Goal: Information Seeking & Learning: Learn about a topic

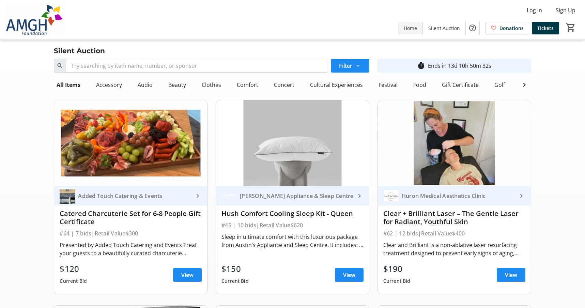
click at [415, 21] on span at bounding box center [410, 28] width 24 height 16
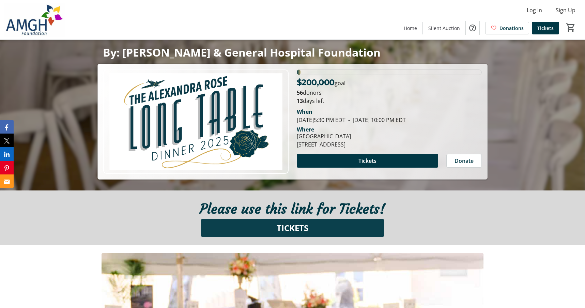
scroll to position [111, 0]
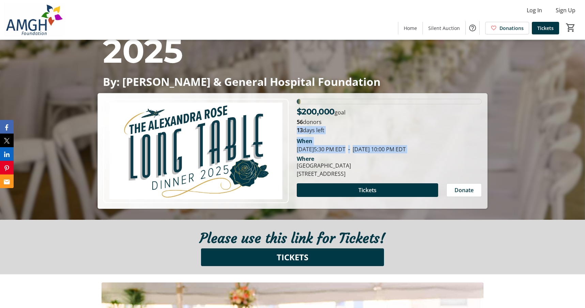
drag, startPoint x: 297, startPoint y: 107, endPoint x: 367, endPoint y: 130, distance: 74.4
click at [367, 130] on div "$200,000 goal 56 donors 13 days left When [DATE] 5:30 PM EDT - [DATE] 10:00 PM …" at bounding box center [388, 151] width 193 height 104
click at [367, 153] on div "Where [GEOGRAPHIC_DATA] [STREET_ADDRESS]" at bounding box center [388, 165] width 193 height 25
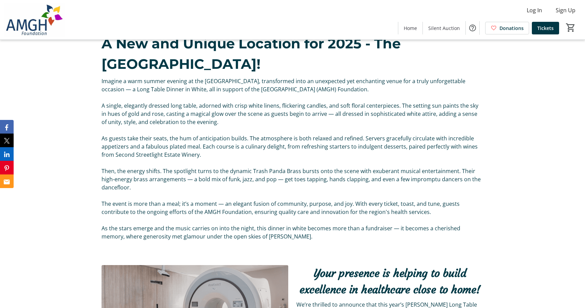
scroll to position [551, 0]
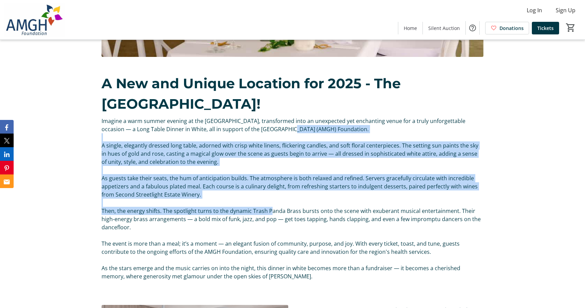
drag, startPoint x: 262, startPoint y: 107, endPoint x: 271, endPoint y: 188, distance: 81.5
click at [271, 188] on div "Imagine a warm summer evening at the [GEOGRAPHIC_DATA], transformed into an une…" at bounding box center [292, 203] width 382 height 172
click at [271, 207] on span "Then, the energy shifts. The spotlight turns to the dynamic Trash Panda Brass b…" at bounding box center [290, 219] width 379 height 24
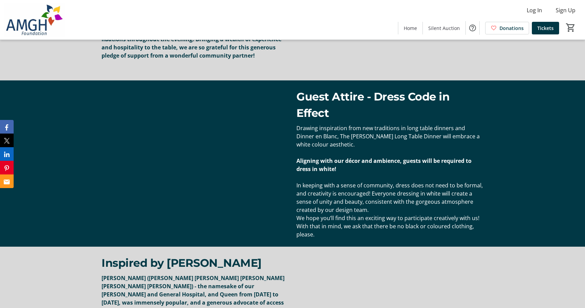
scroll to position [1300, 0]
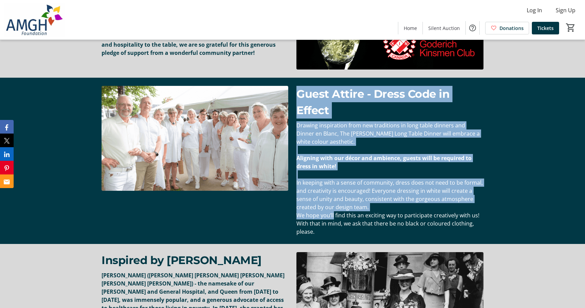
drag, startPoint x: 296, startPoint y: 55, endPoint x: 333, endPoint y: 181, distance: 130.9
click at [334, 181] on div "Guest Attire - Dress Code in Effect Drawing inspiration from new traditions in …" at bounding box center [389, 161] width 187 height 150
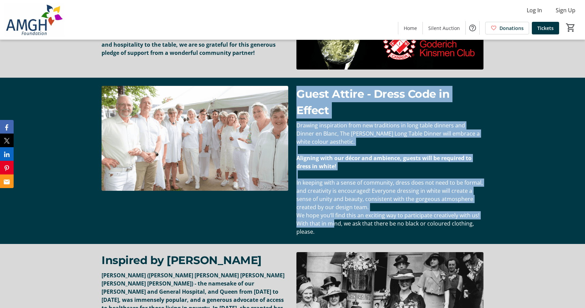
scroll to position [1396, 0]
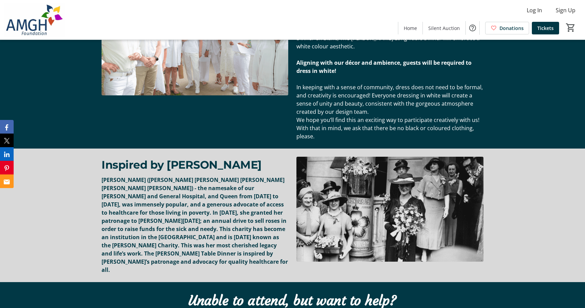
click at [228, 182] on strong "[PERSON_NAME] ([PERSON_NAME] [PERSON_NAME] [PERSON_NAME] [PERSON_NAME] [PERSON_…" at bounding box center [194, 224] width 186 height 97
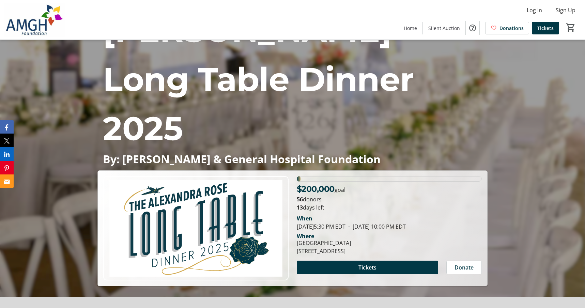
scroll to position [0, 0]
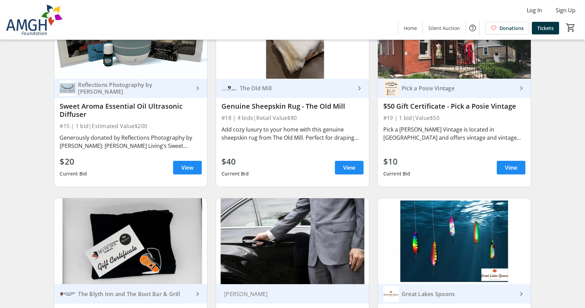
scroll to position [1520, 0]
